Goal: Information Seeking & Learning: Find specific fact

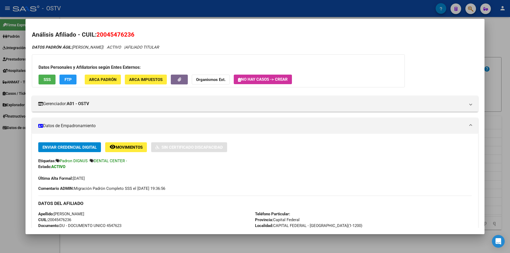
click at [137, 14] on div at bounding box center [255, 126] width 510 height 253
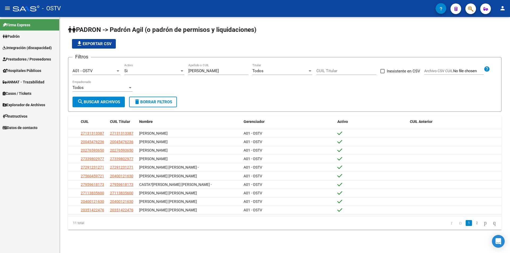
click at [39, 60] on span "Prestadores / Proveedores" at bounding box center [27, 59] width 48 height 6
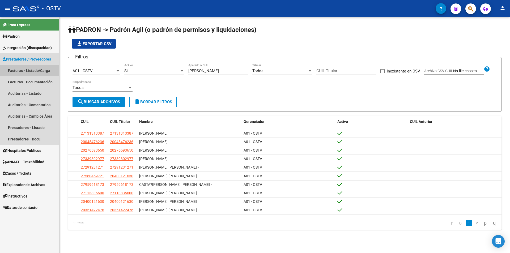
click at [53, 70] on link "Facturas - Listado/Carga" at bounding box center [29, 70] width 59 height 11
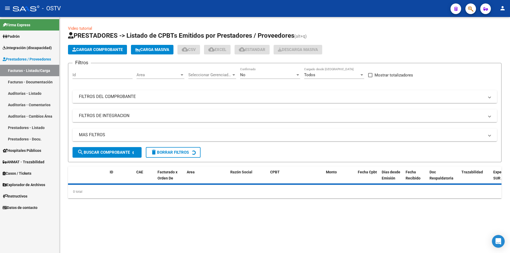
click at [135, 97] on mat-panel-title "FILTROS DEL COMPROBANTE" at bounding box center [281, 97] width 405 height 6
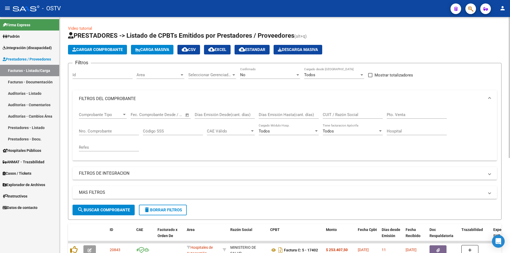
click at [272, 78] on div "No Confirmado" at bounding box center [270, 72] width 60 height 11
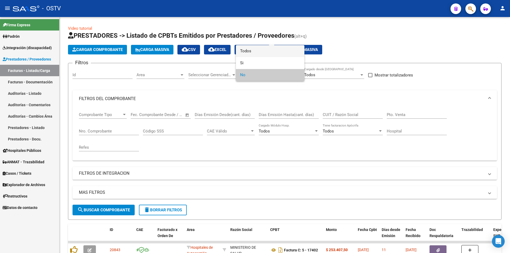
click at [260, 56] on span "Todos" at bounding box center [270, 51] width 60 height 12
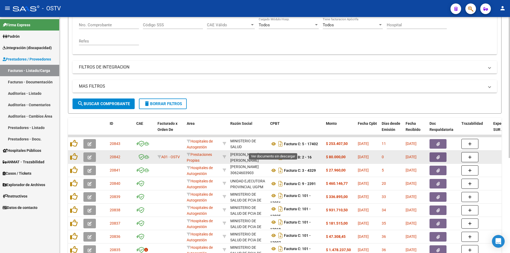
scroll to position [159, 0]
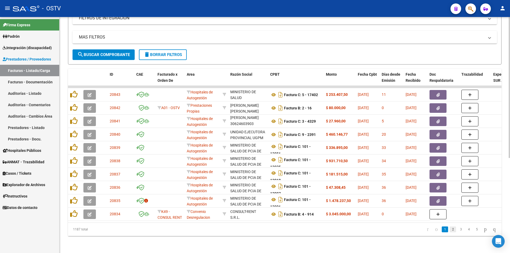
click at [450, 230] on link "2" at bounding box center [453, 230] width 6 height 6
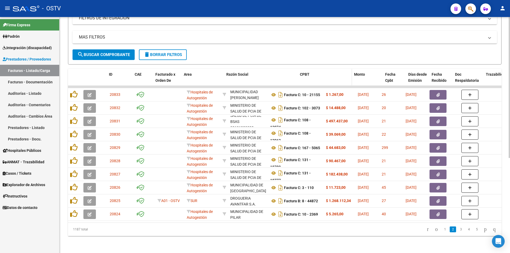
drag, startPoint x: 268, startPoint y: 71, endPoint x: 307, endPoint y: 78, distance: 40.1
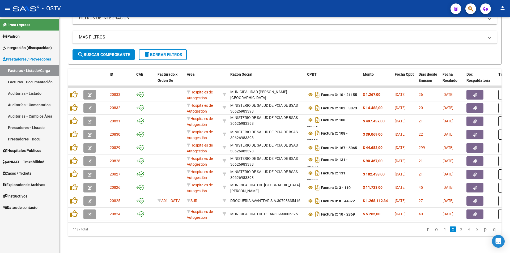
scroll to position [159, 0]
click at [458, 229] on link "3" at bounding box center [461, 230] width 6 height 6
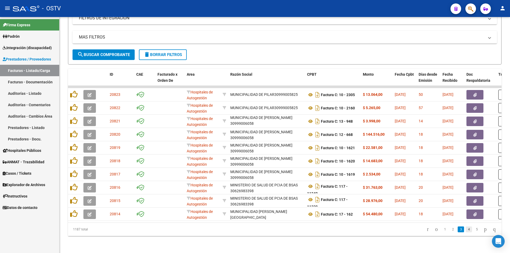
click at [466, 231] on link "4" at bounding box center [469, 230] width 6 height 6
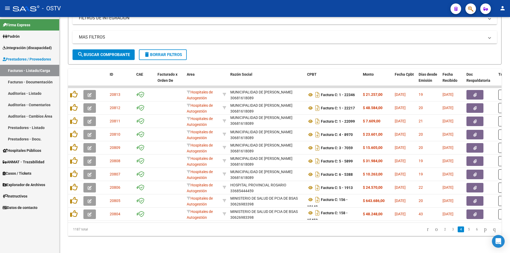
click at [467, 231] on li "5" at bounding box center [469, 229] width 8 height 9
click at [466, 231] on link "5" at bounding box center [469, 230] width 6 height 6
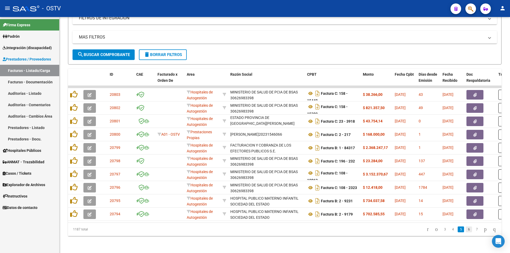
click at [466, 232] on link "6" at bounding box center [469, 230] width 6 height 6
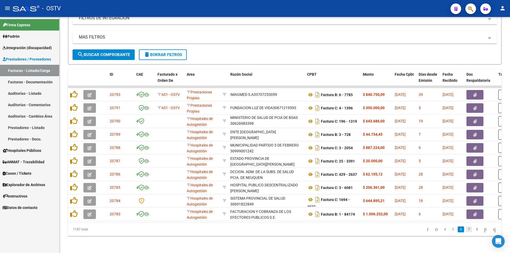
click at [466, 231] on link "7" at bounding box center [469, 230] width 6 height 6
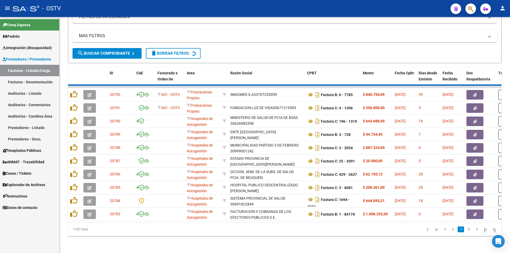
scroll to position [0, 0]
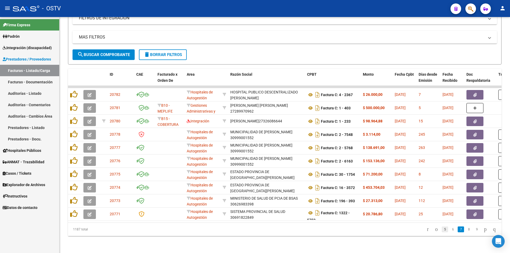
click at [442, 230] on link "5" at bounding box center [445, 230] width 6 height 6
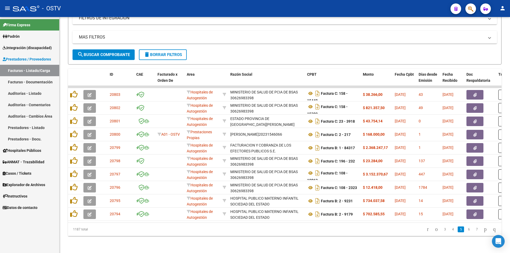
click at [441, 233] on li "3" at bounding box center [445, 229] width 8 height 9
click at [442, 232] on link "3" at bounding box center [445, 230] width 6 height 6
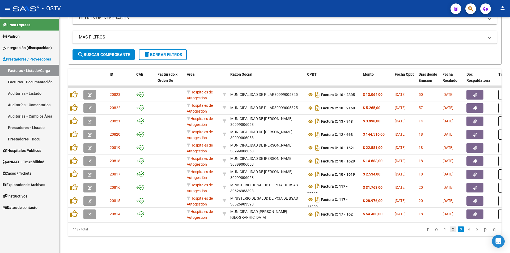
click at [450, 232] on link "2" at bounding box center [453, 230] width 6 height 6
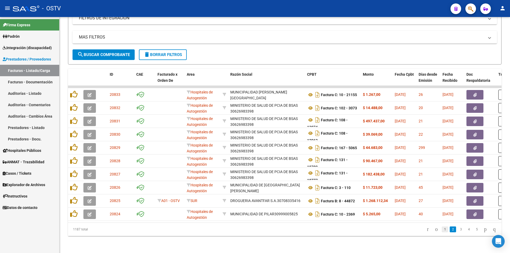
click at [442, 231] on link "1" at bounding box center [445, 230] width 6 height 6
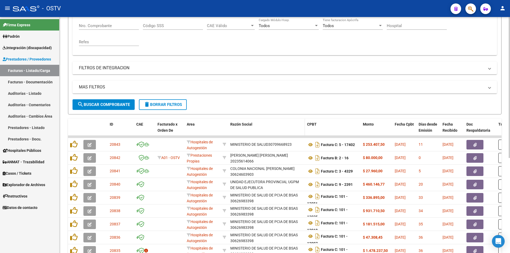
scroll to position [26, 0]
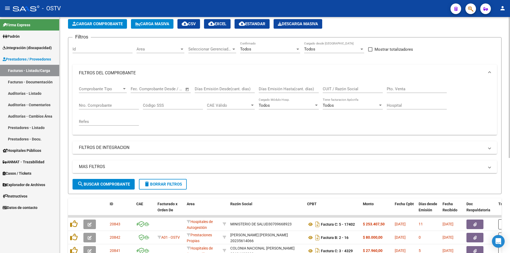
click at [349, 91] on input "CUIT / Razón Social" at bounding box center [353, 89] width 60 height 5
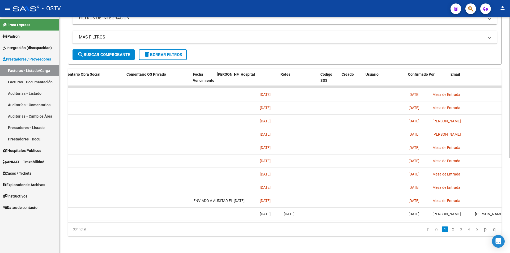
scroll to position [0, 973]
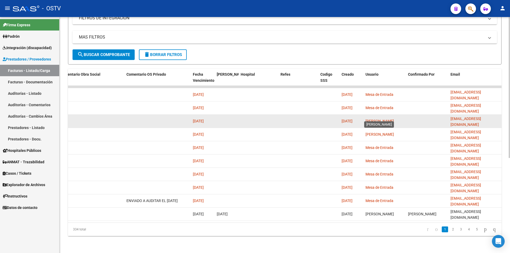
type input "san [PERSON_NAME]"
drag, startPoint x: 366, startPoint y: 118, endPoint x: 420, endPoint y: 122, distance: 53.9
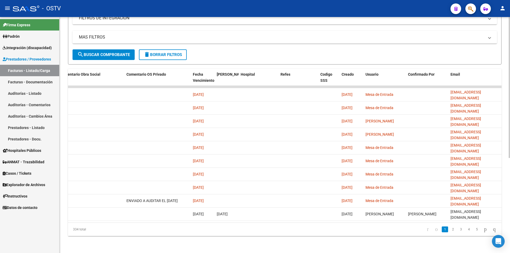
scroll to position [0, 2]
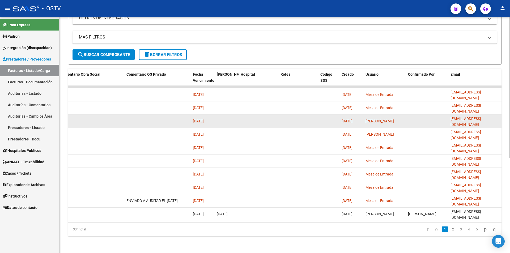
drag, startPoint x: 473, startPoint y: 118, endPoint x: 500, endPoint y: 121, distance: 26.5
click at [500, 121] on datatable-body-cell "[EMAIL_ADDRESS][DOMAIN_NAME]" at bounding box center [474, 121] width 53 height 13
drag, startPoint x: 429, startPoint y: 116, endPoint x: 411, endPoint y: 116, distance: 17.5
click at [428, 116] on datatable-body-cell at bounding box center [427, 121] width 43 height 13
drag, startPoint x: 341, startPoint y: 118, endPoint x: 353, endPoint y: 118, distance: 12.0
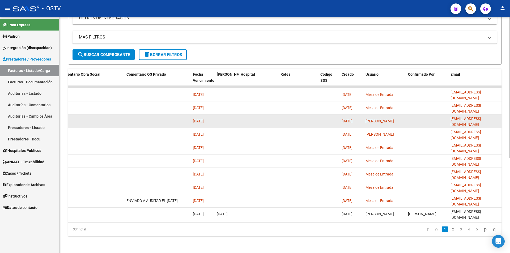
click at [353, 118] on datatable-body-cell "[DATE]" at bounding box center [352, 121] width 24 height 13
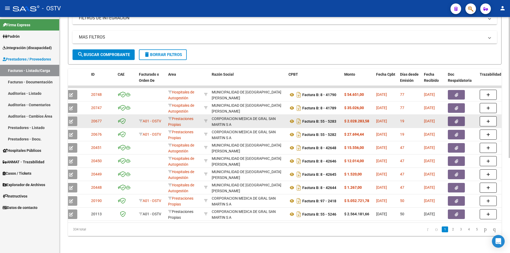
scroll to position [0, 0]
drag, startPoint x: 424, startPoint y: 119, endPoint x: 443, endPoint y: 118, distance: 19.4
click at [435, 119] on span "[DATE]" at bounding box center [429, 121] width 11 height 4
click at [459, 115] on datatable-body-cell at bounding box center [462, 121] width 32 height 13
click at [459, 117] on button "button" at bounding box center [456, 122] width 17 height 10
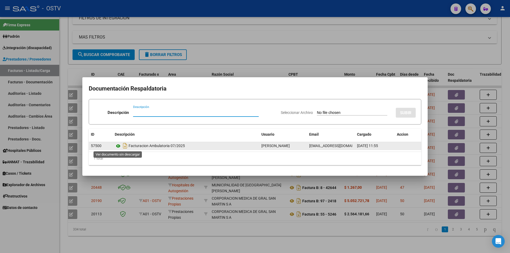
click at [118, 146] on icon at bounding box center [118, 146] width 7 height 6
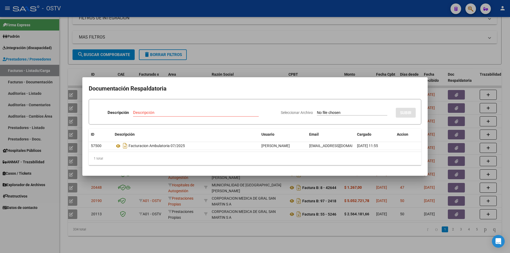
click at [196, 25] on div at bounding box center [255, 126] width 510 height 253
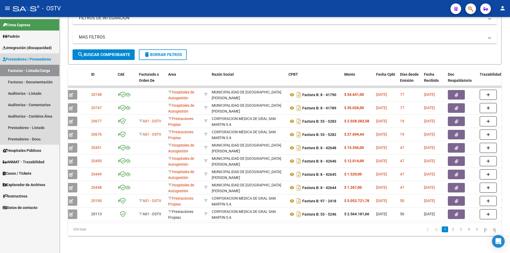
click at [15, 55] on link "Prestadores / Proveedores" at bounding box center [29, 58] width 59 height 11
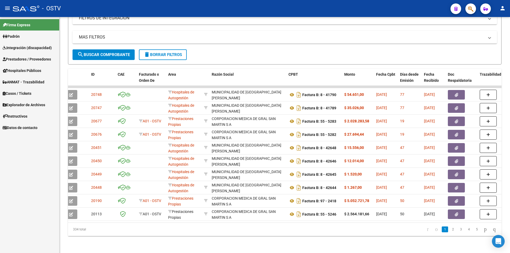
click at [15, 34] on span "Padrón" at bounding box center [11, 36] width 17 height 6
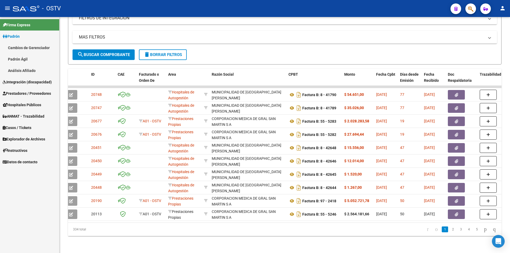
click at [28, 57] on link "Padrón Ágil" at bounding box center [29, 58] width 59 height 11
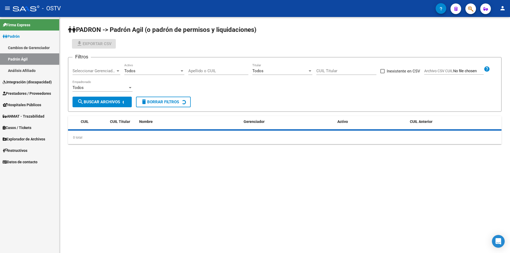
click at [31, 35] on link "Padrón" at bounding box center [29, 36] width 59 height 11
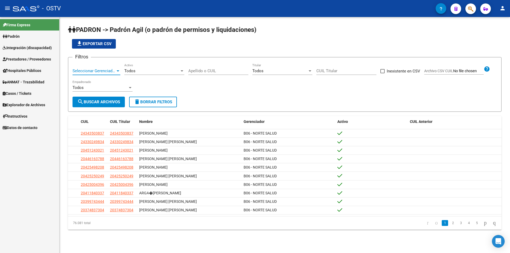
click at [93, 71] on span "Seleccionar Gerenciador" at bounding box center [94, 71] width 43 height 5
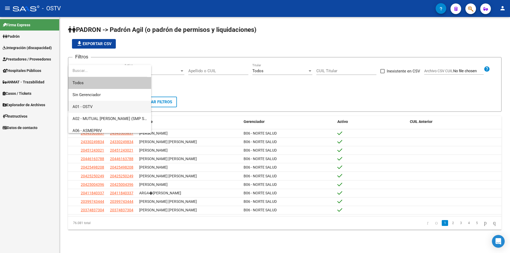
click at [109, 109] on span "A01 - OSTV" at bounding box center [110, 107] width 74 height 12
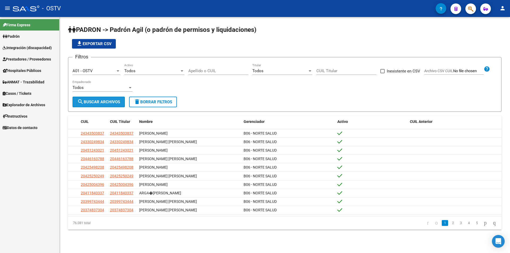
click at [111, 103] on span "search Buscar Archivos" at bounding box center [98, 102] width 43 height 5
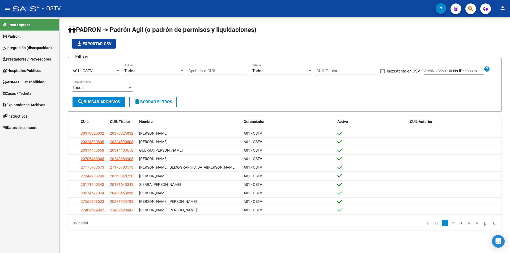
click at [221, 103] on form "Filtros A01 - OSTV Seleccionar Gerenciador Todos Activo Apellido o CUIL Todos T…" at bounding box center [285, 84] width 434 height 55
click at [152, 74] on div "Todos Activo" at bounding box center [154, 68] width 60 height 11
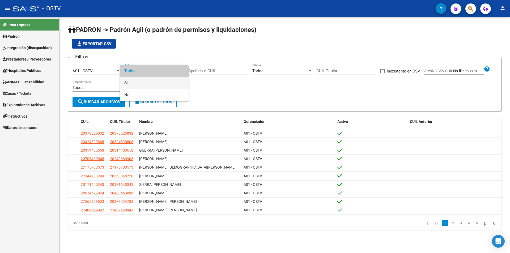
click at [152, 84] on span "Si" at bounding box center [154, 83] width 60 height 12
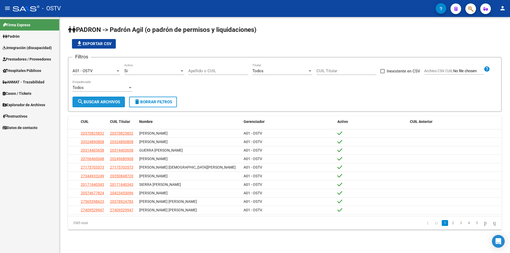
click at [104, 100] on span "search Buscar Archivos" at bounding box center [98, 102] width 43 height 5
click at [202, 91] on div "Filtros A01 - OSTV Seleccionar Gerenciador Si Activo Apellido o CUIL Todos Titu…" at bounding box center [285, 79] width 425 height 35
click at [196, 67] on div "Apellido o CUIL" at bounding box center [218, 68] width 60 height 11
type input "c"
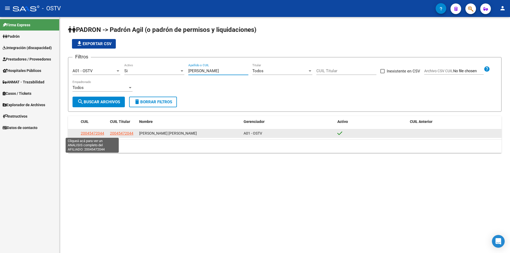
type input "[PERSON_NAME]"
click at [94, 135] on span "20045472044" at bounding box center [92, 133] width 23 height 4
type textarea "20045472044"
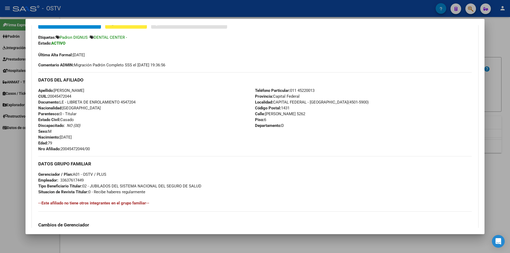
scroll to position [135, 0]
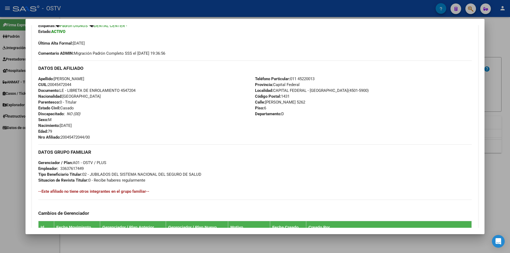
drag, startPoint x: 62, startPoint y: 135, endPoint x: 104, endPoint y: 139, distance: 41.9
click at [104, 139] on div "Apellido: [PERSON_NAME] CUIL: 20045472044 Documento: LE - LIBRETA DE ENROLAMIEN…" at bounding box center [146, 108] width 217 height 64
copy span "20045472044/00"
